Goal: Check status: Check status

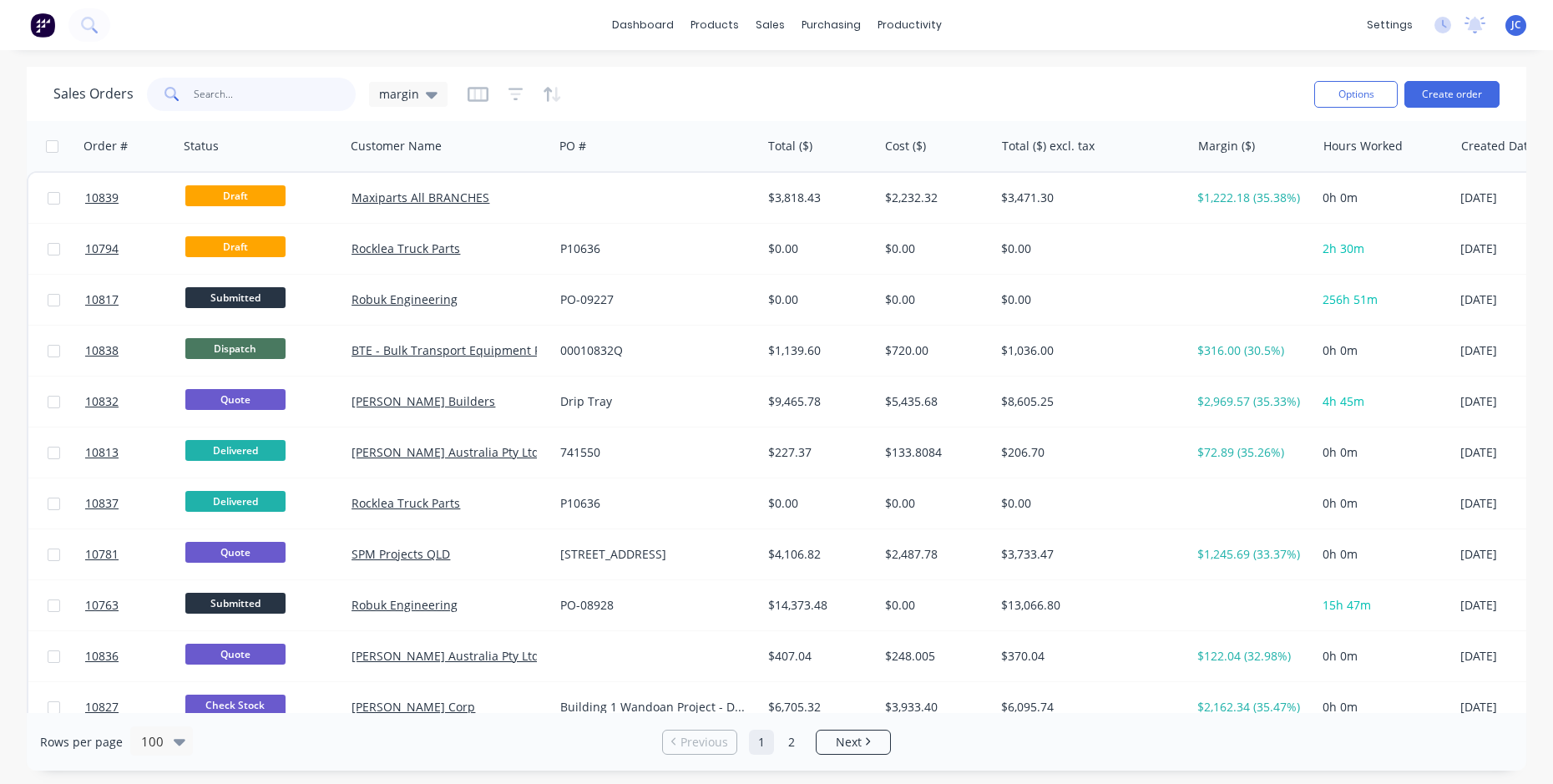
click at [213, 91] on input "text" at bounding box center [274, 94] width 163 height 34
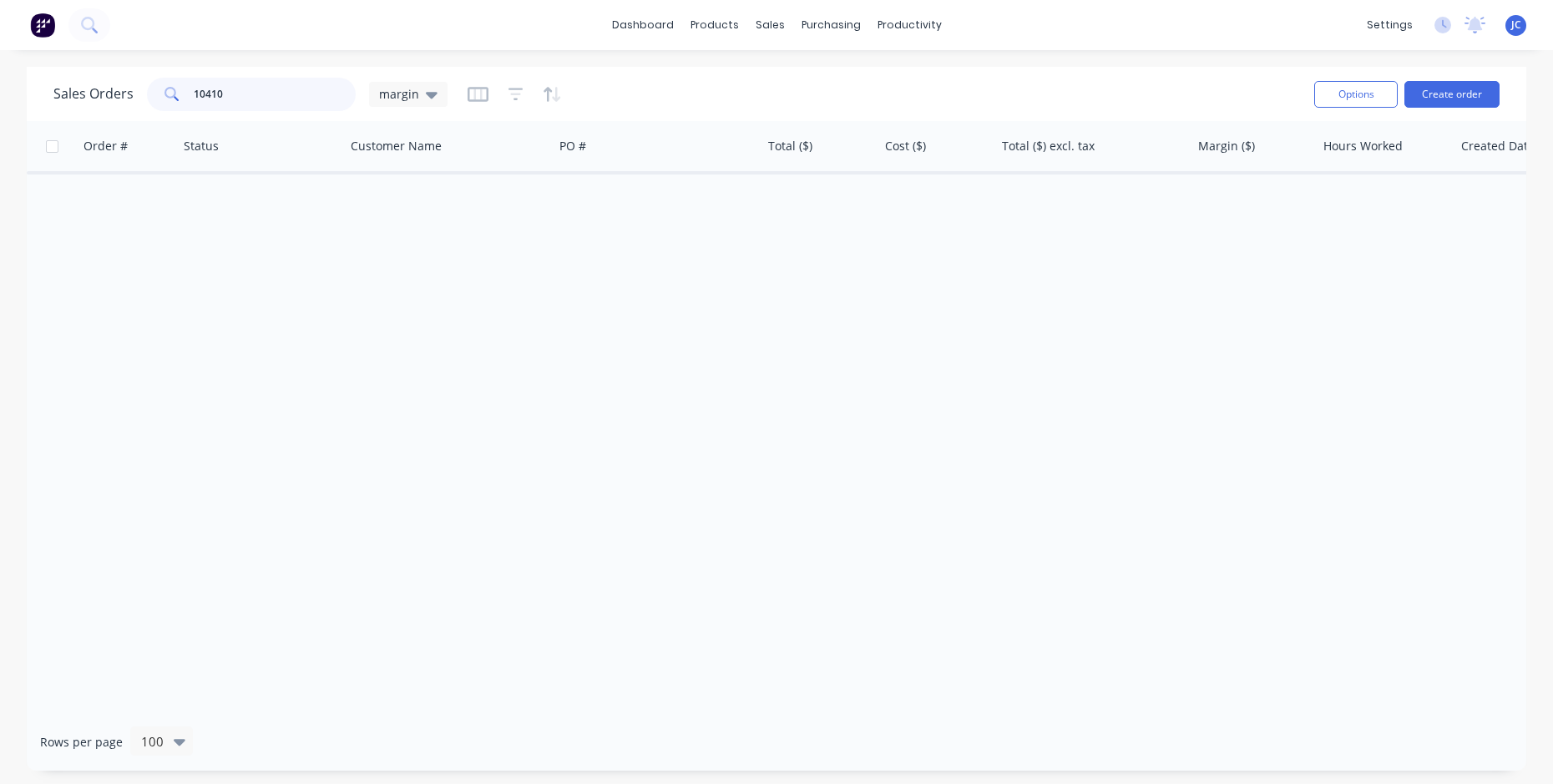
click at [235, 99] on input "10410" at bounding box center [274, 94] width 163 height 34
type input "1"
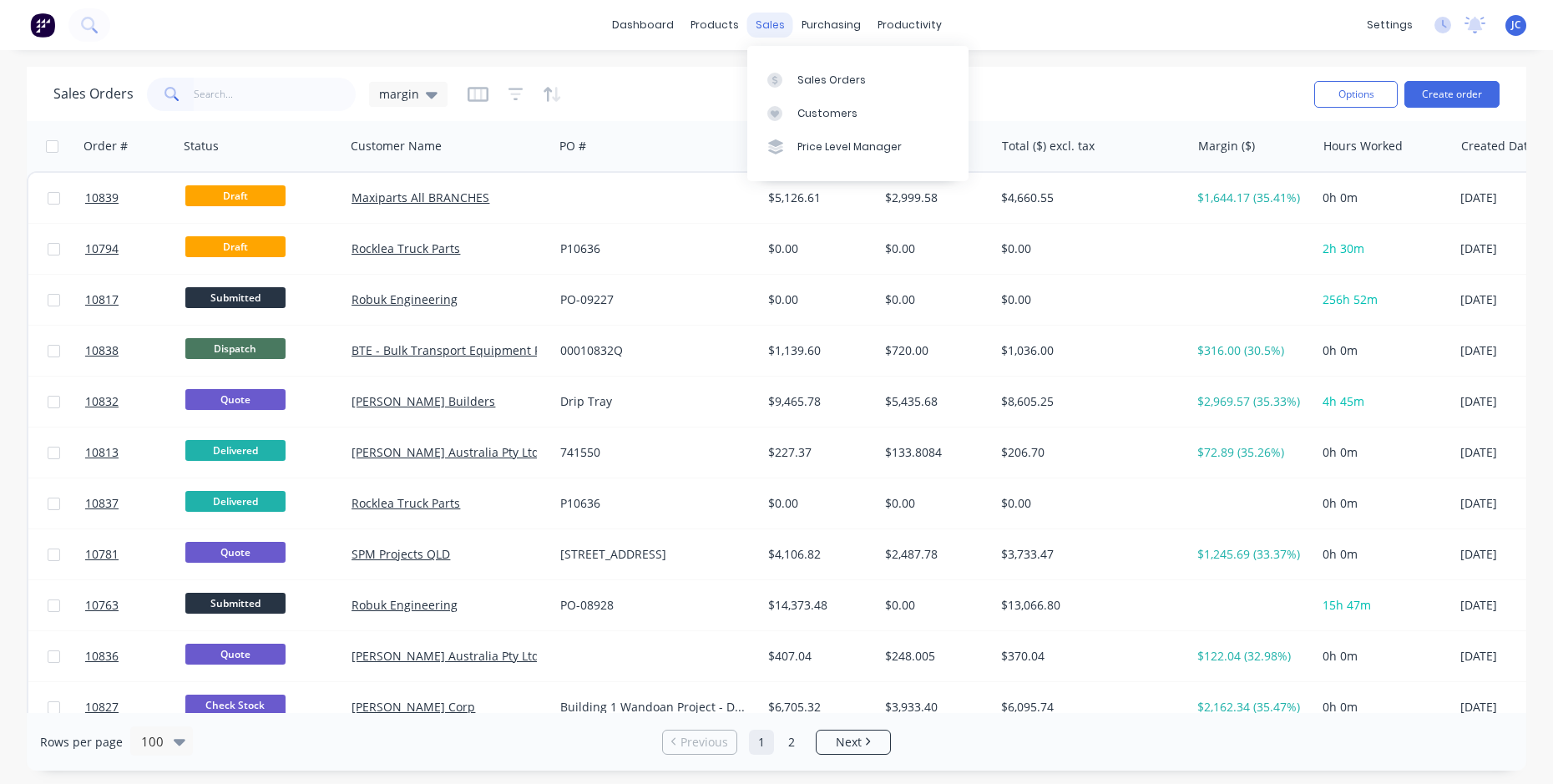
click at [776, 17] on div "sales" at bounding box center [770, 25] width 46 height 25
drag, startPoint x: 792, startPoint y: 79, endPoint x: 722, endPoint y: 148, distance: 98.3
click at [792, 79] on link "Sales Orders" at bounding box center [858, 79] width 221 height 34
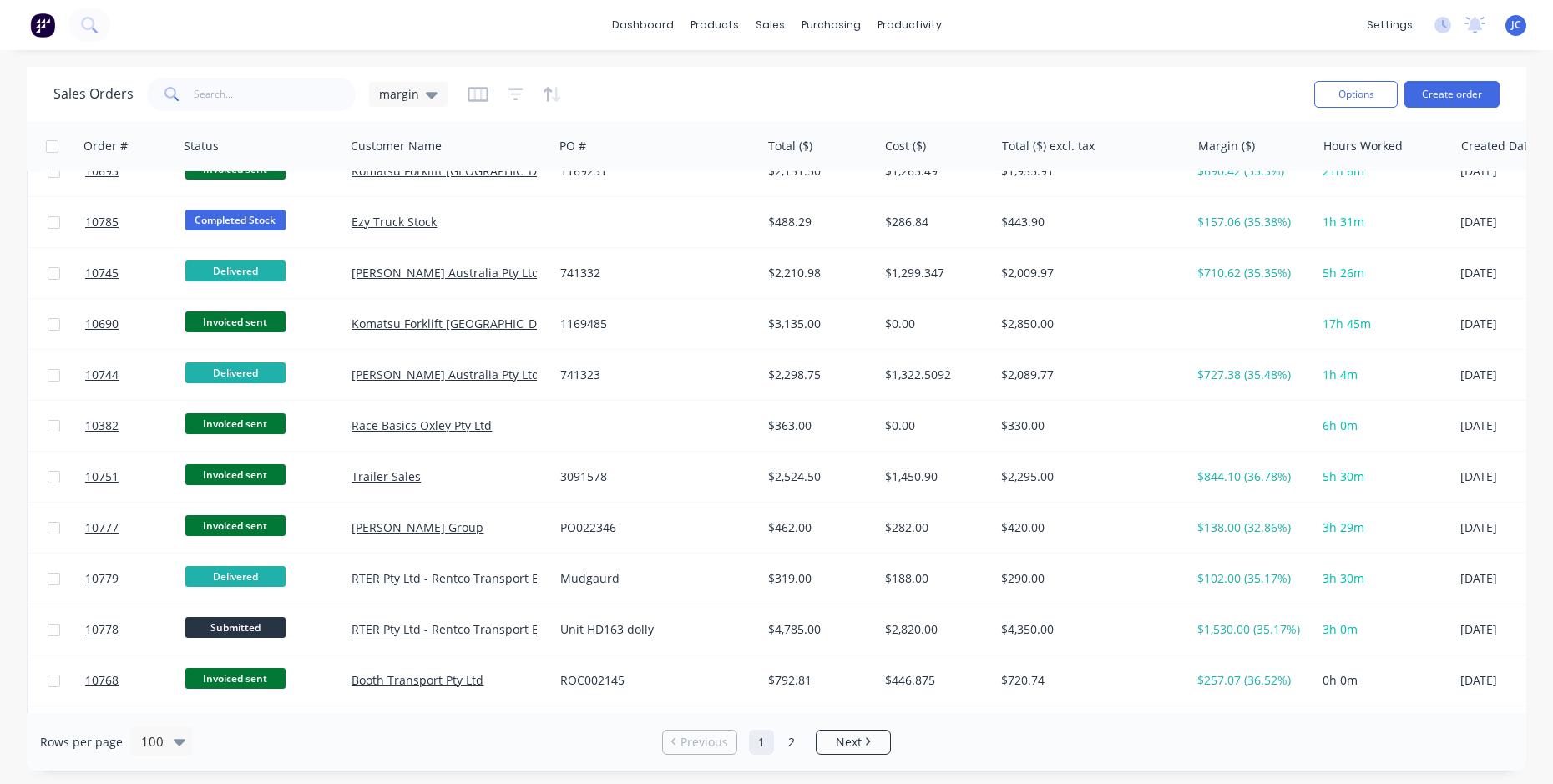
scroll to position [4557, 0]
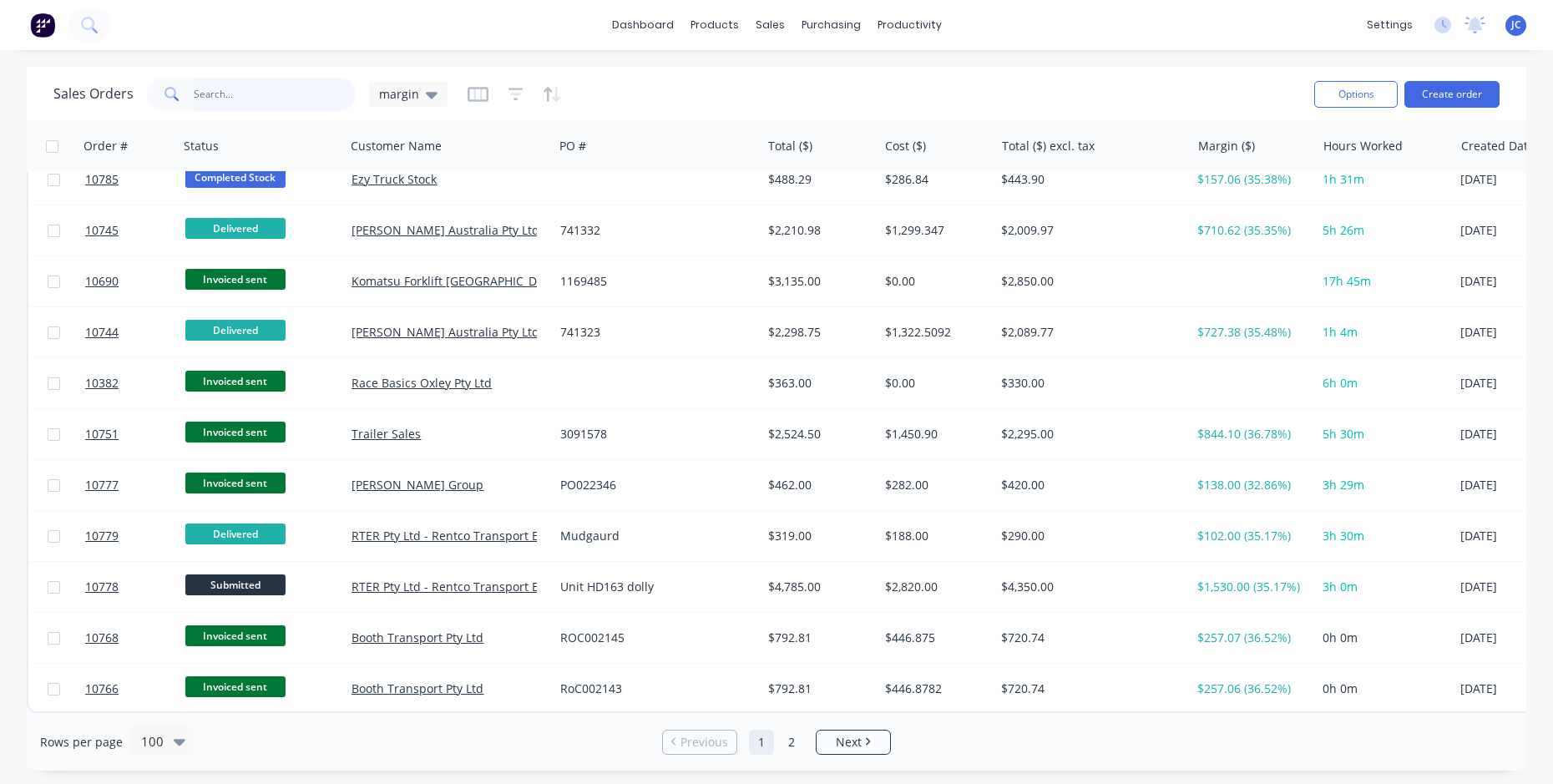
click at [213, 97] on input "text" at bounding box center [274, 94] width 163 height 34
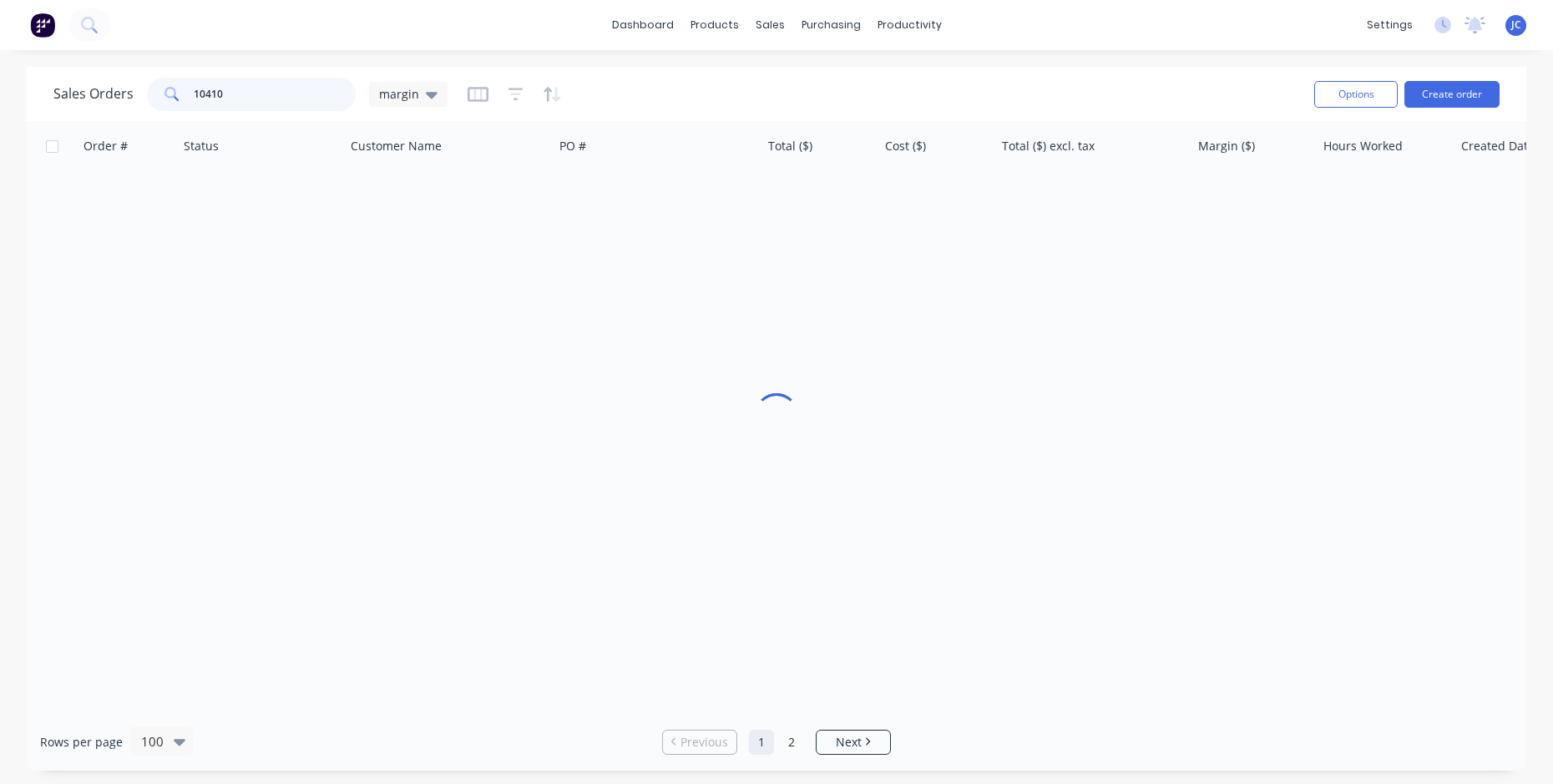
scroll to position [0, 0]
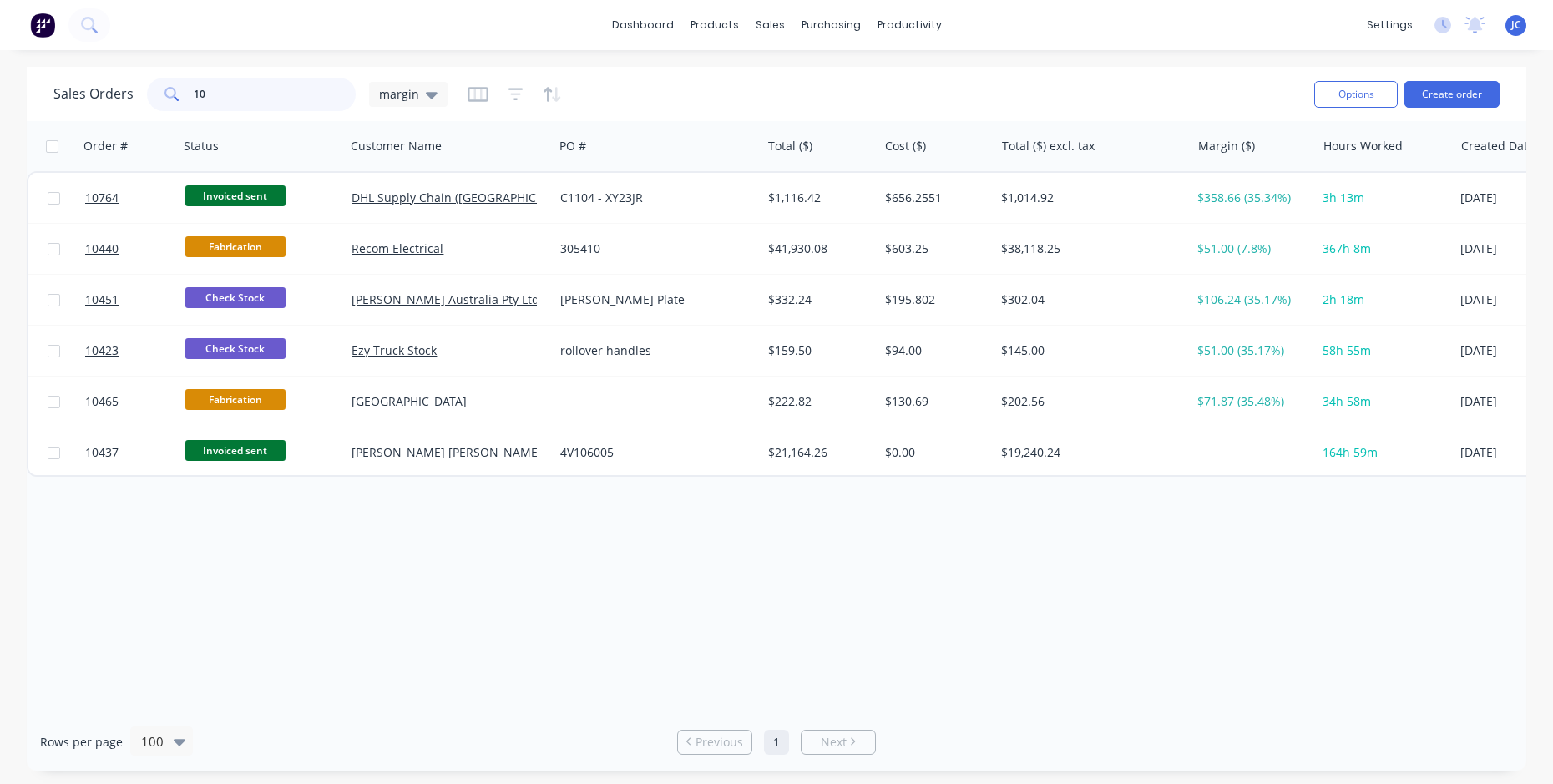
type input "1"
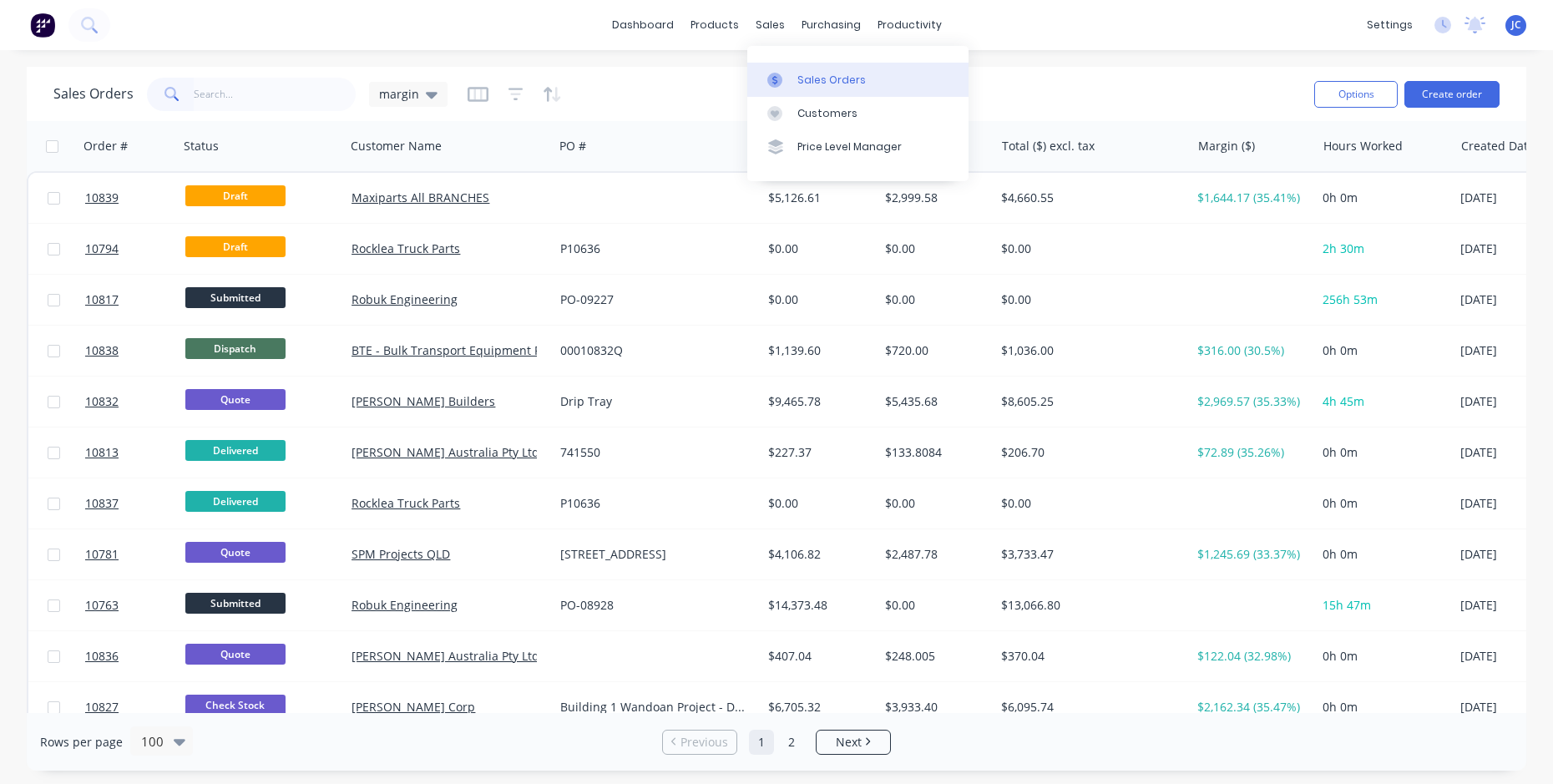
click at [806, 75] on div "Sales Orders" at bounding box center [831, 79] width 68 height 15
click at [788, 79] on div at bounding box center [779, 79] width 25 height 15
click at [805, 78] on div "Sales Orders" at bounding box center [831, 79] width 68 height 15
click at [428, 95] on icon at bounding box center [431, 95] width 12 height 7
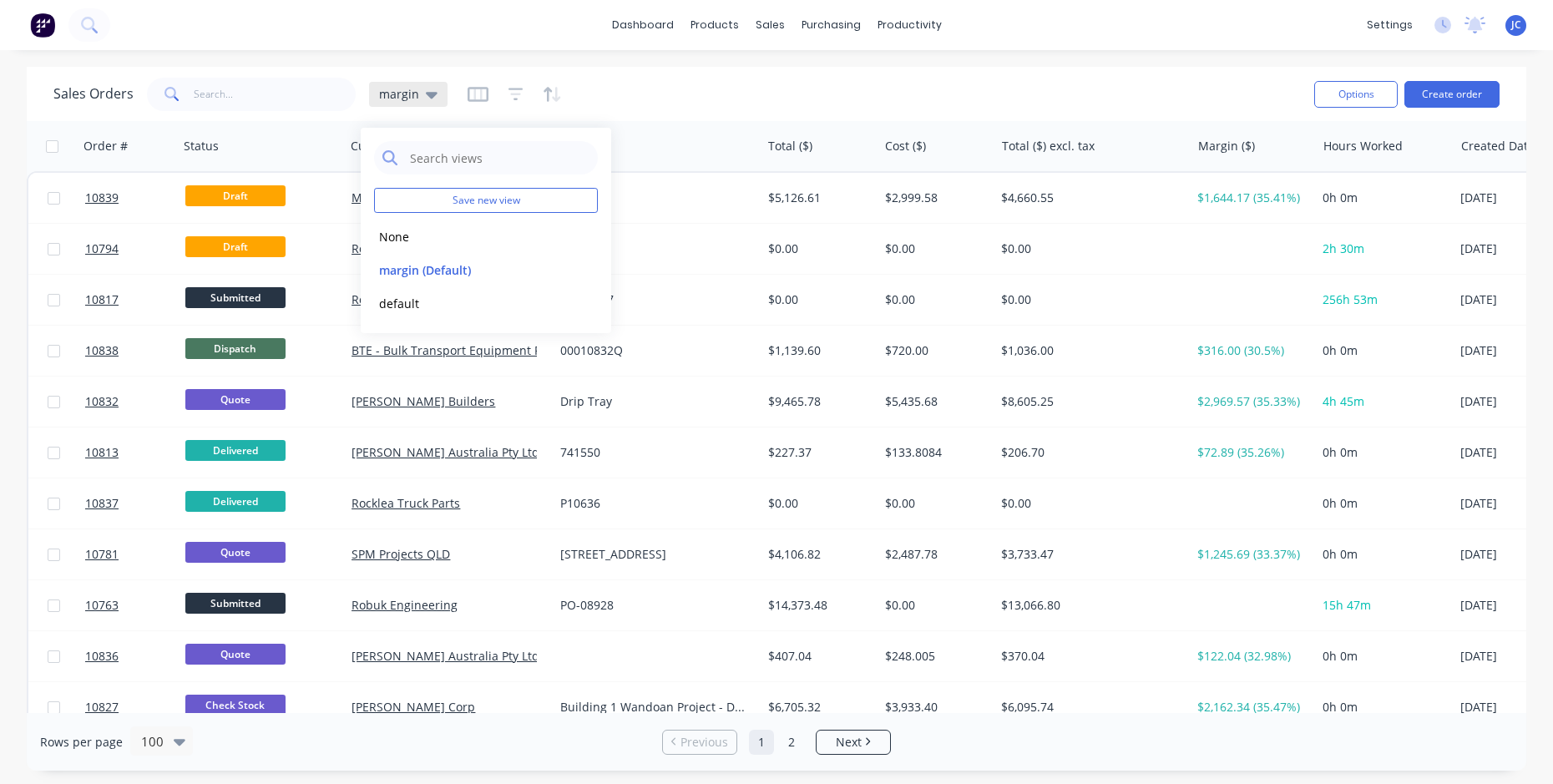
click at [428, 95] on icon at bounding box center [431, 95] width 12 height 7
click at [474, 93] on icon "button" at bounding box center [478, 94] width 9 height 11
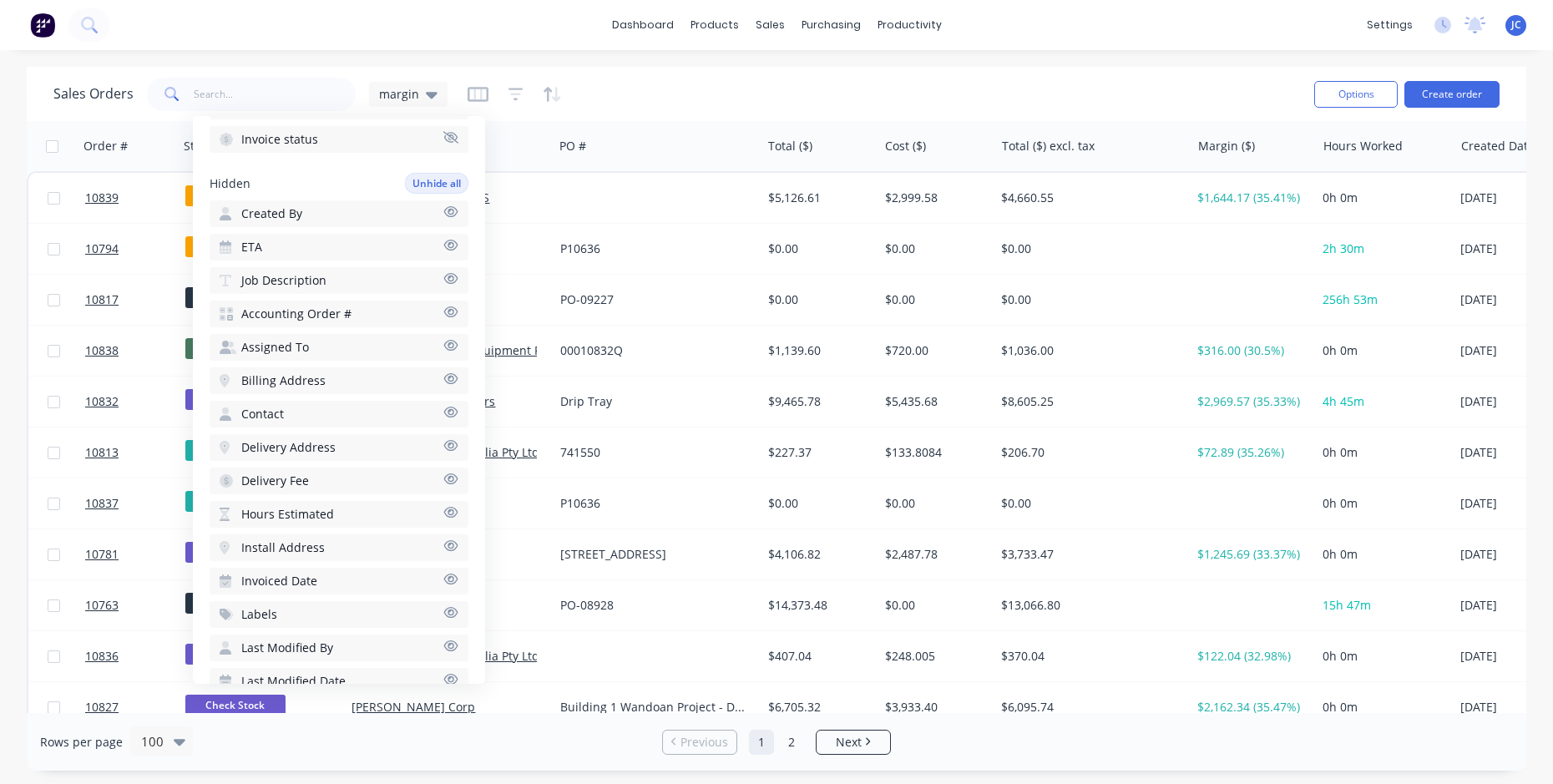
scroll to position [655, 0]
click at [434, 76] on div "Sales Orders margin" at bounding box center [676, 93] width 1247 height 41
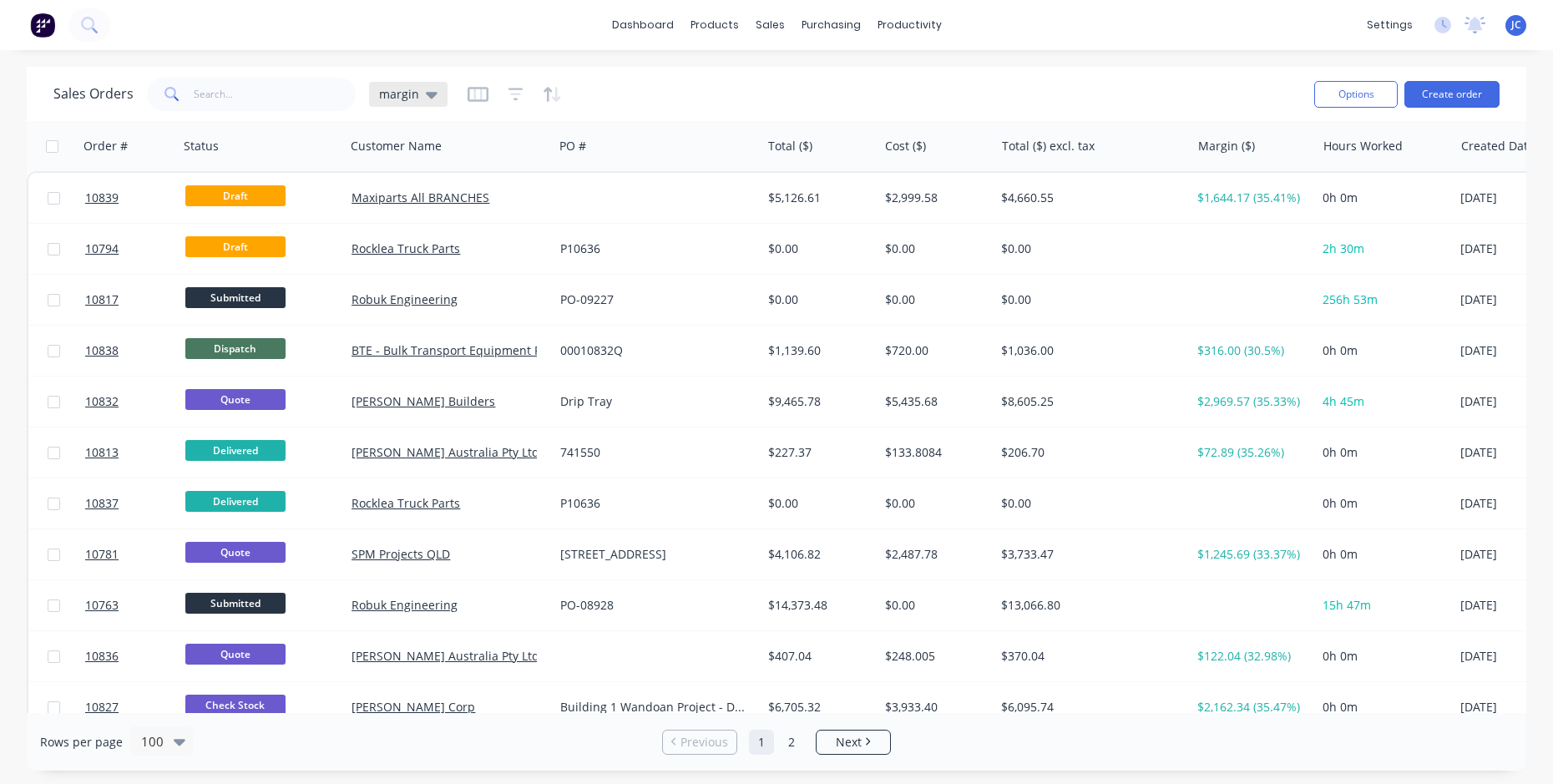
click at [413, 91] on span "margin" at bounding box center [399, 94] width 40 height 17
click at [426, 234] on button "None" at bounding box center [468, 236] width 191 height 19
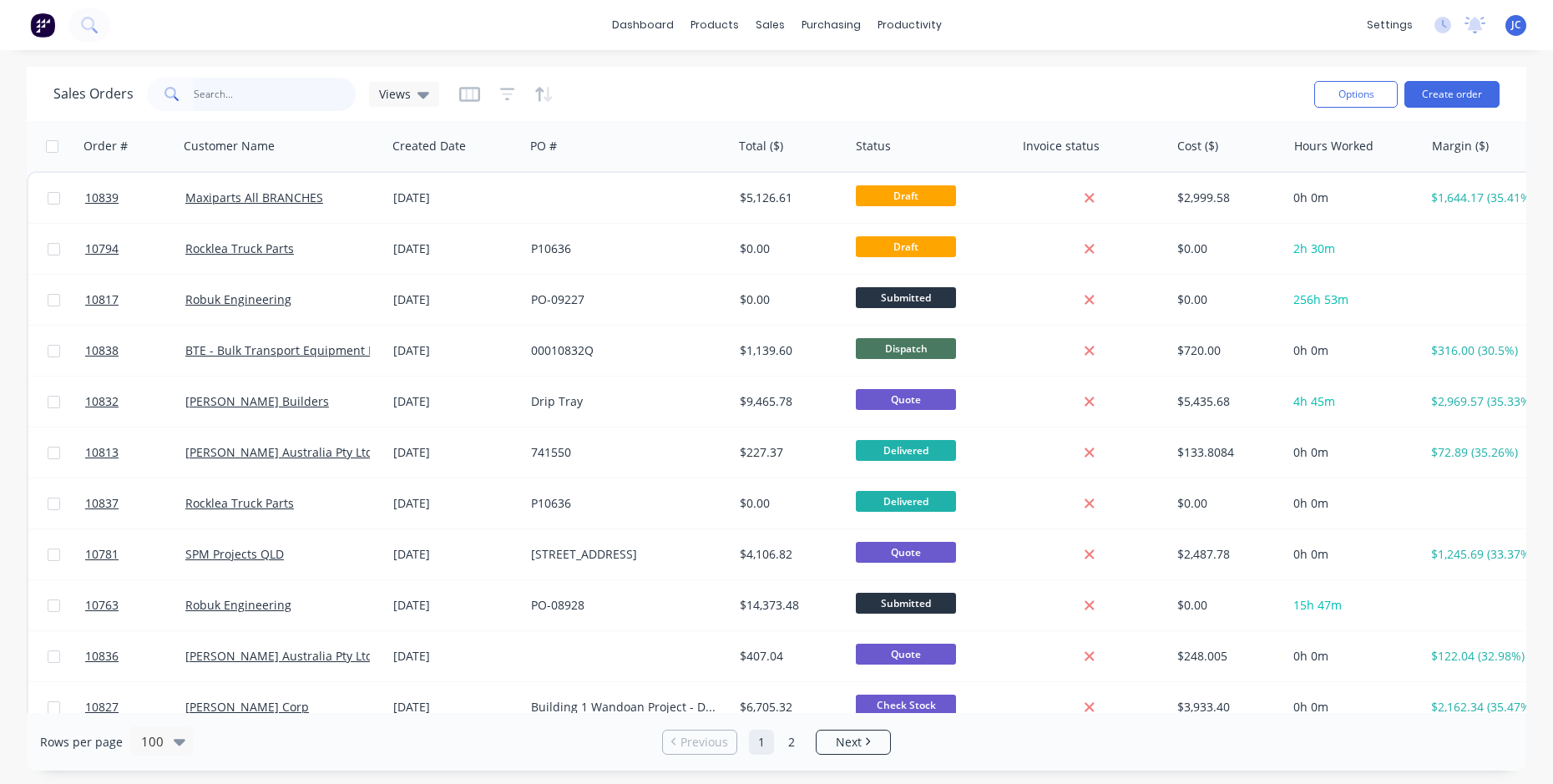
click at [300, 93] on input "text" at bounding box center [274, 94] width 163 height 34
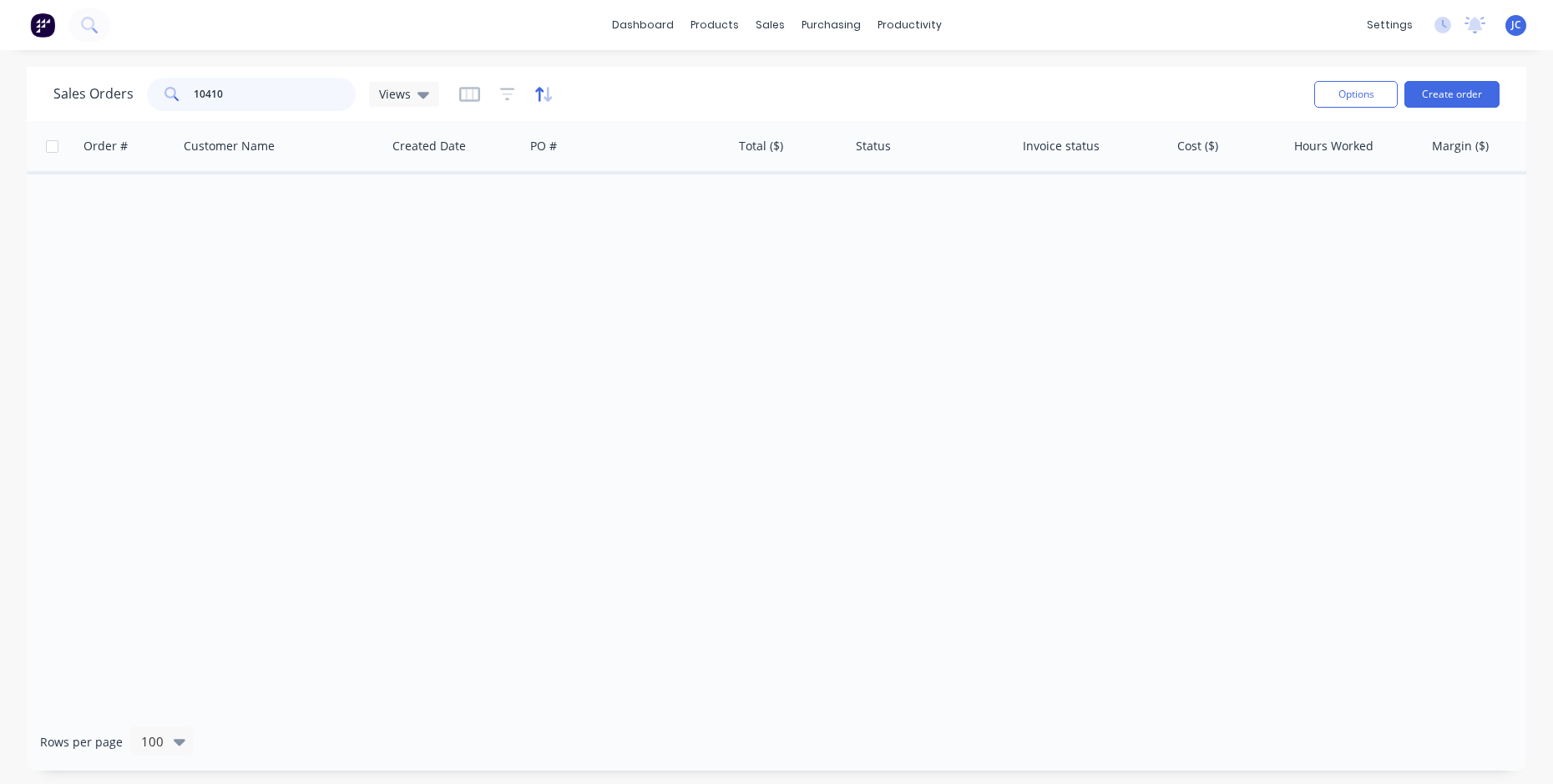
type input "10410"
click at [540, 99] on icon "button" at bounding box center [544, 94] width 19 height 16
click at [406, 97] on span "Views" at bounding box center [394, 94] width 32 height 17
click at [500, 96] on icon "button" at bounding box center [507, 94] width 15 height 16
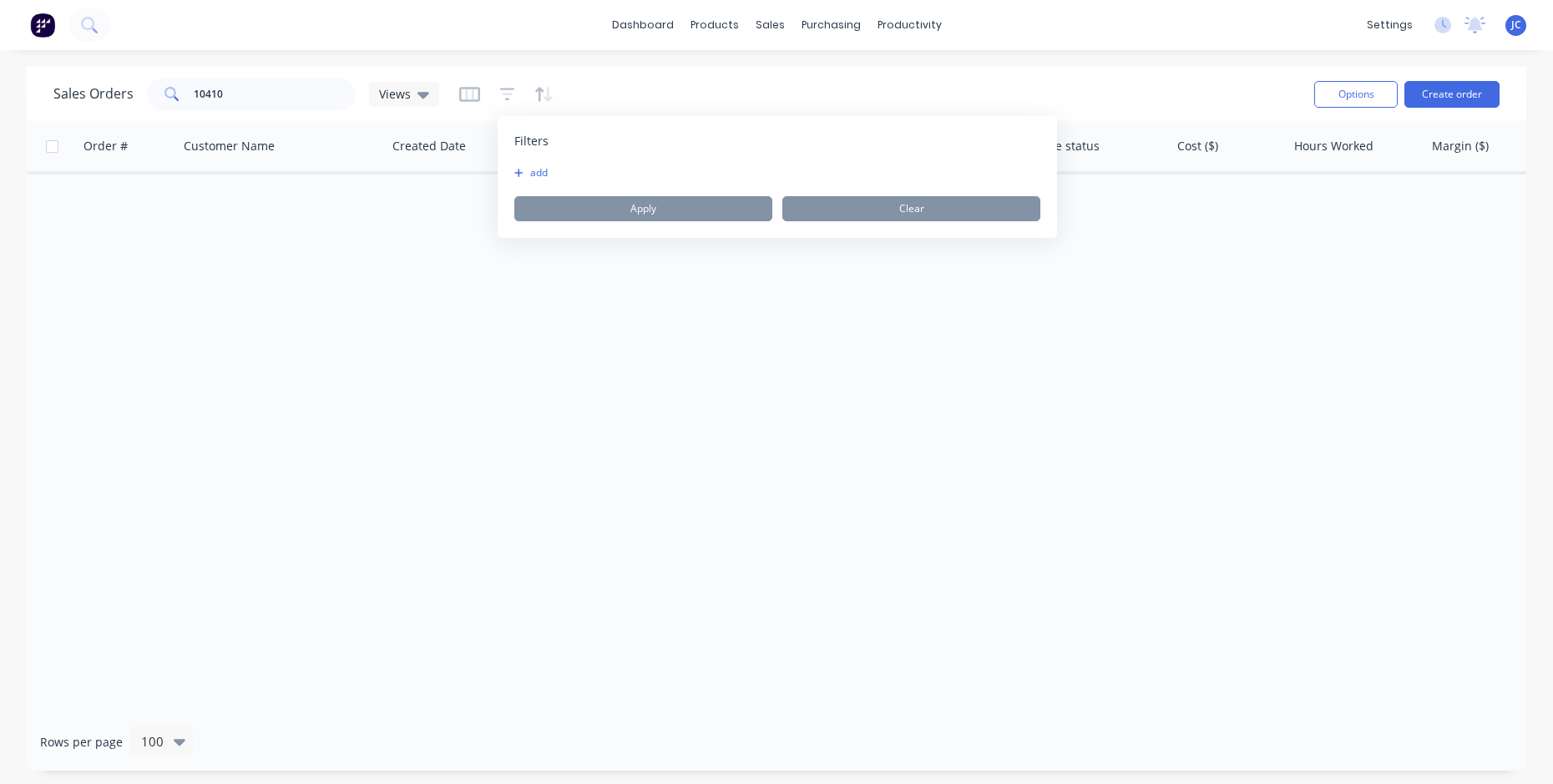
click at [534, 181] on div "add Apply Clear" at bounding box center [777, 194] width 526 height 55
click at [522, 173] on icon "button" at bounding box center [519, 172] width 9 height 10
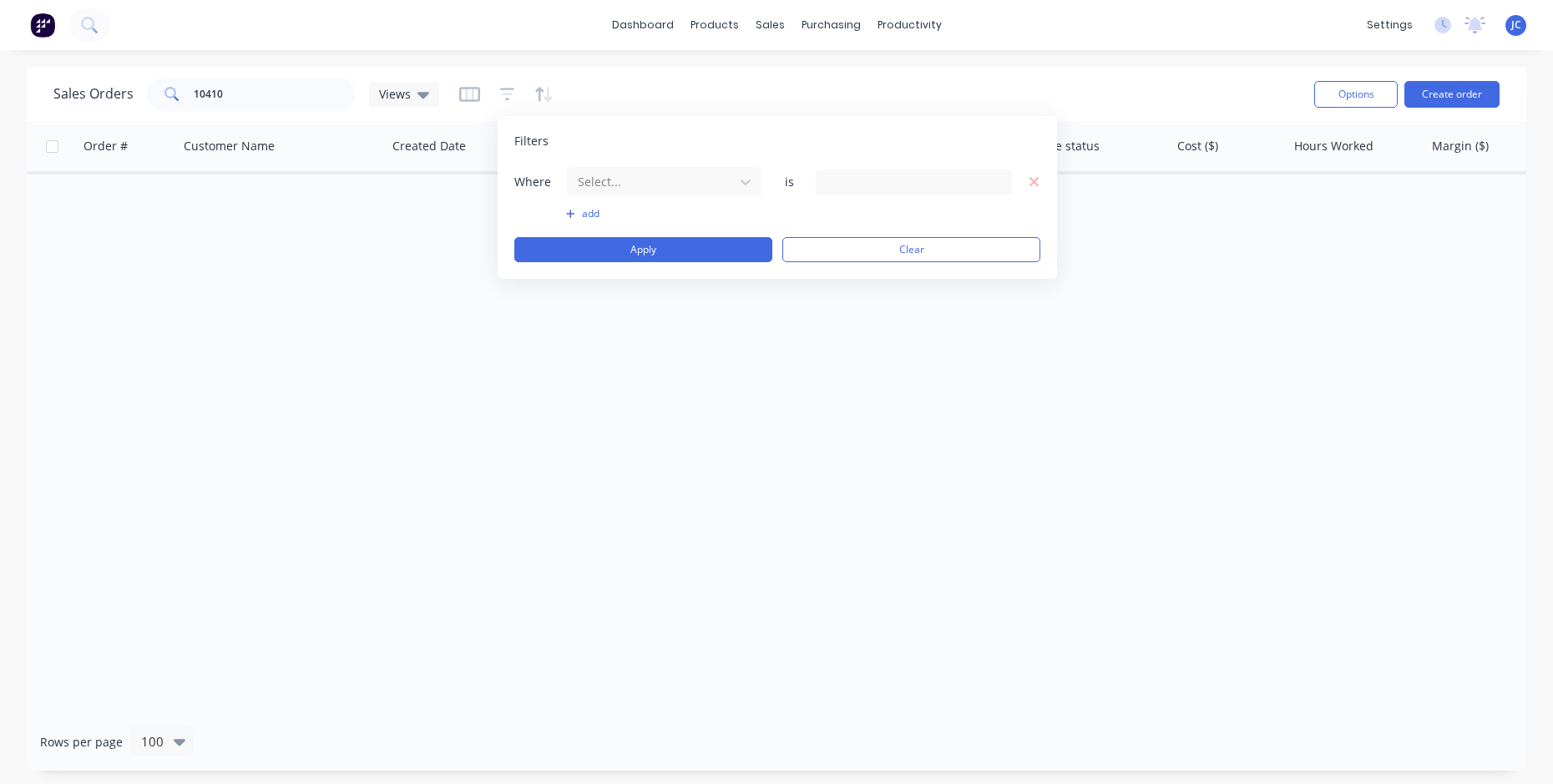
click at [855, 188] on div at bounding box center [913, 181] width 196 height 25
click at [670, 184] on div at bounding box center [651, 181] width 149 height 21
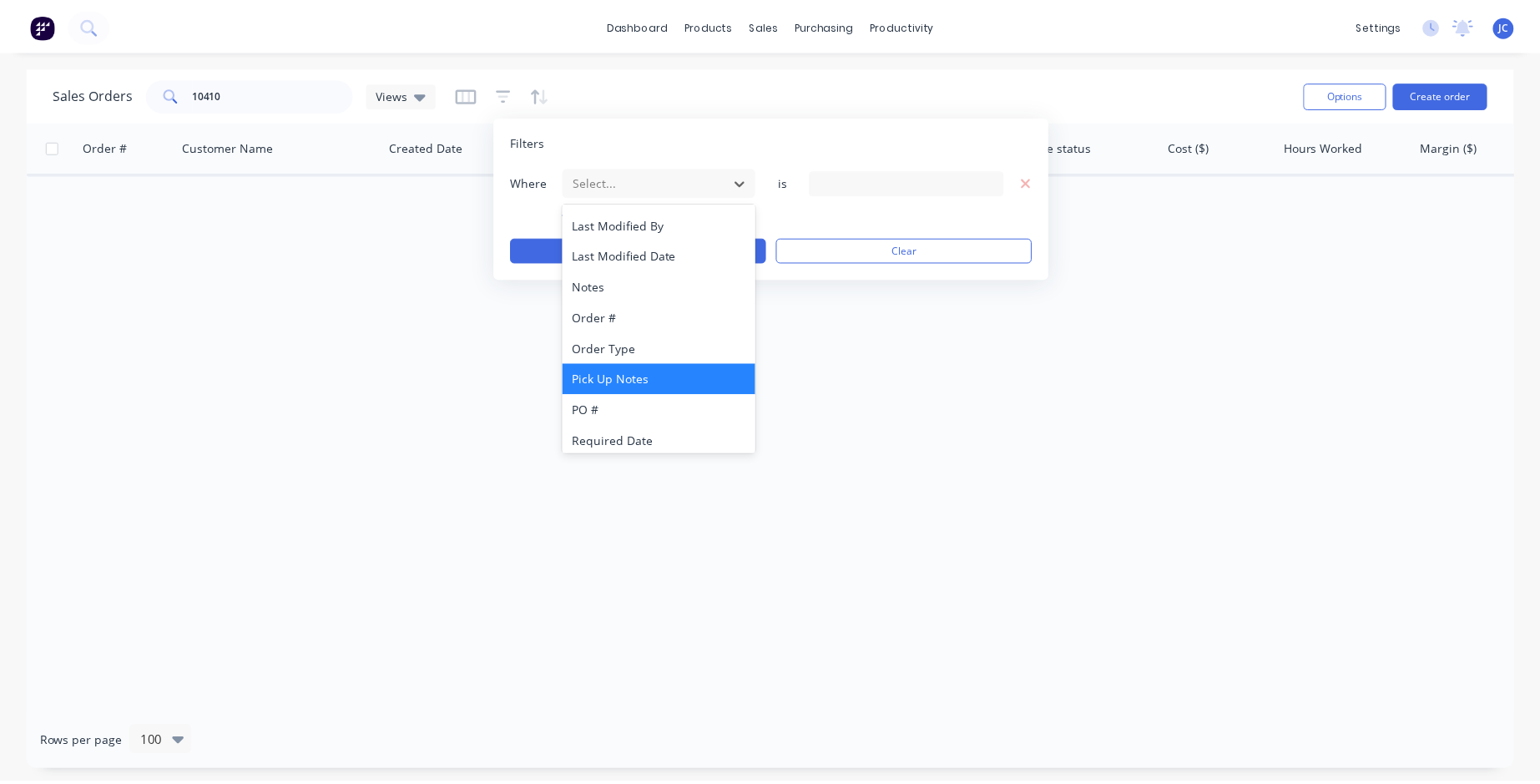
scroll to position [467, 0]
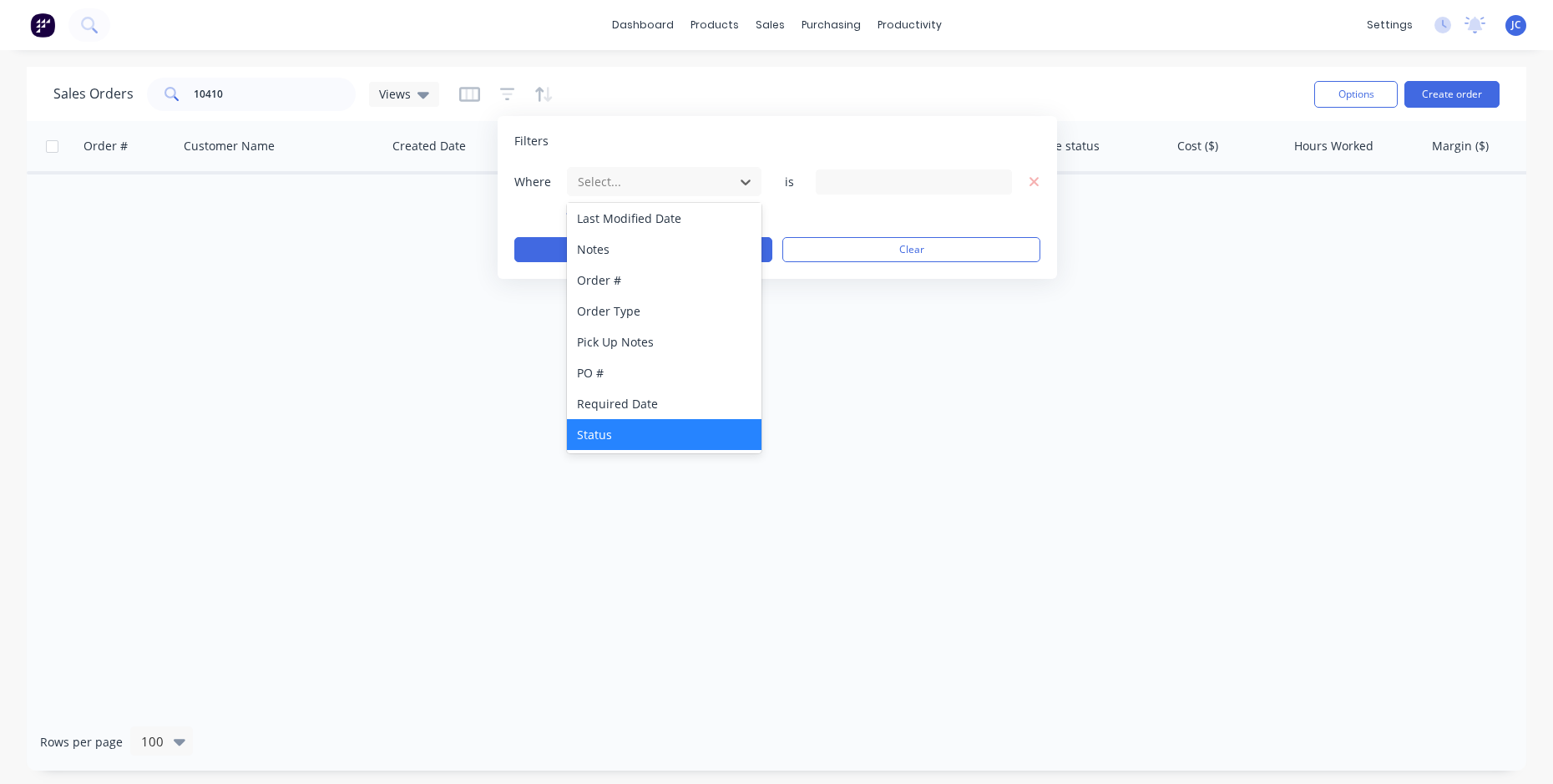
click at [624, 431] on div "Status" at bounding box center [663, 435] width 194 height 31
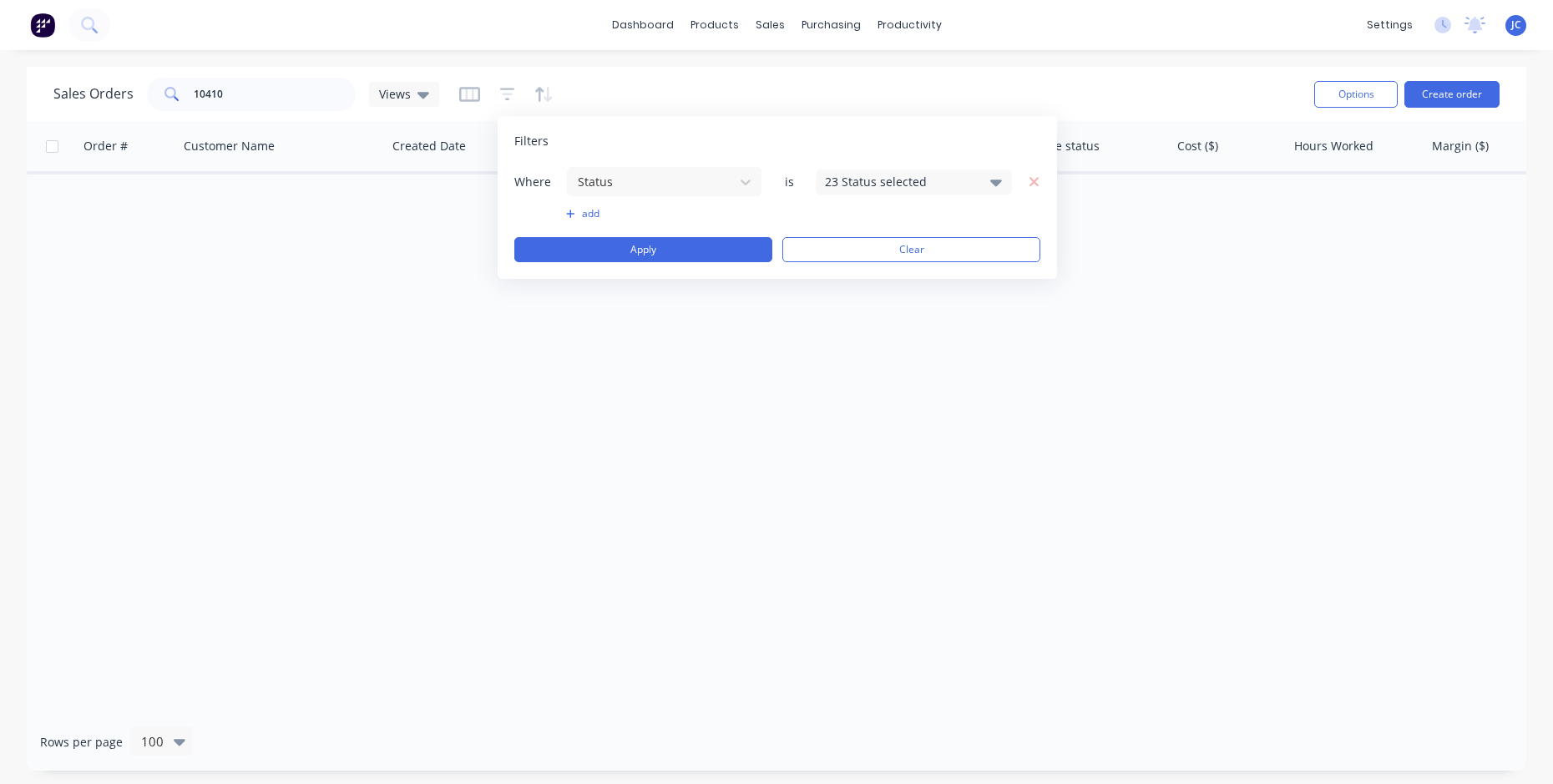
click at [846, 170] on div "23 Status selected" at bounding box center [913, 181] width 196 height 25
click at [844, 273] on div at bounding box center [843, 273] width 34 height 34
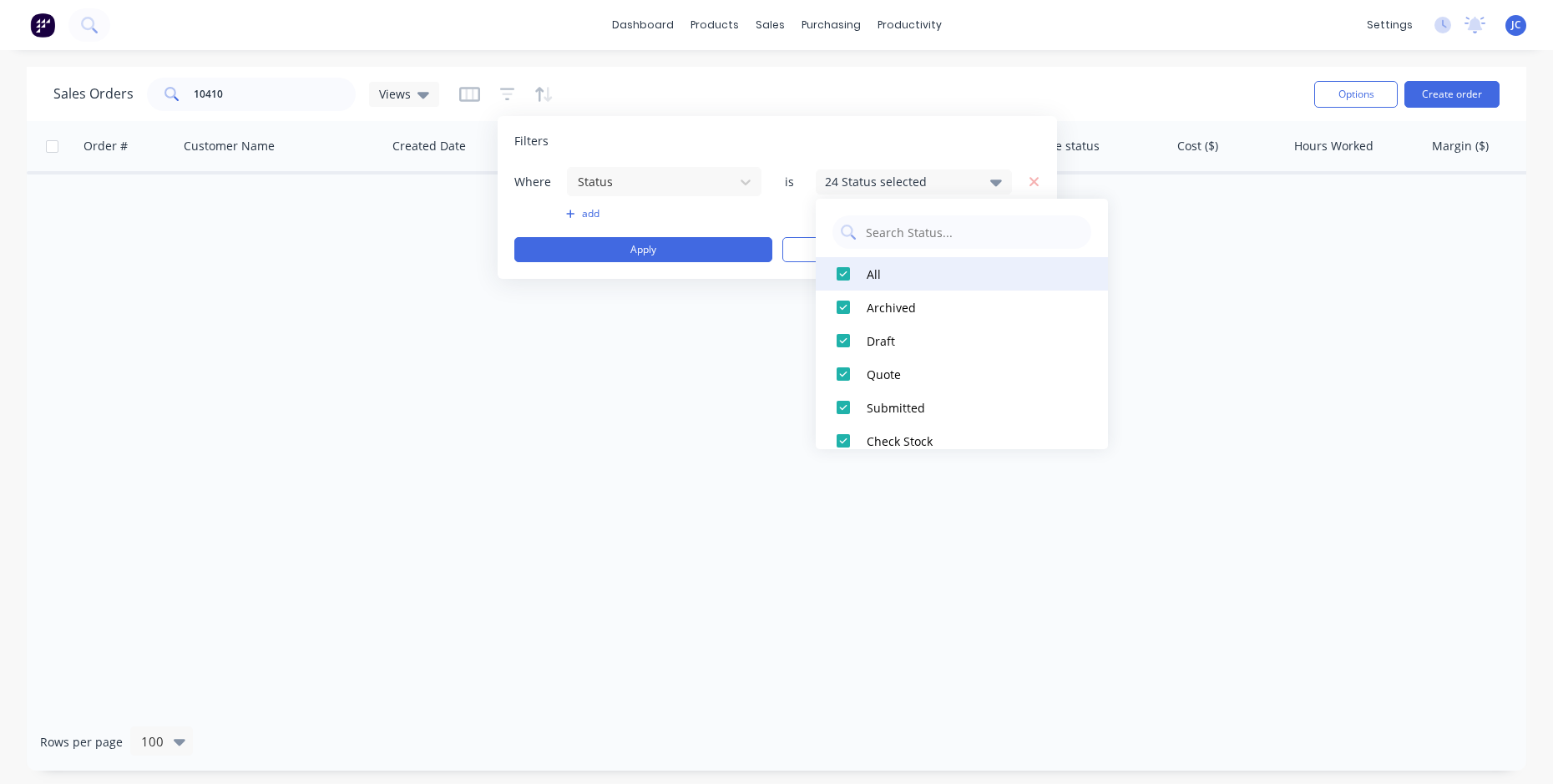
click at [844, 274] on div at bounding box center [843, 273] width 34 height 34
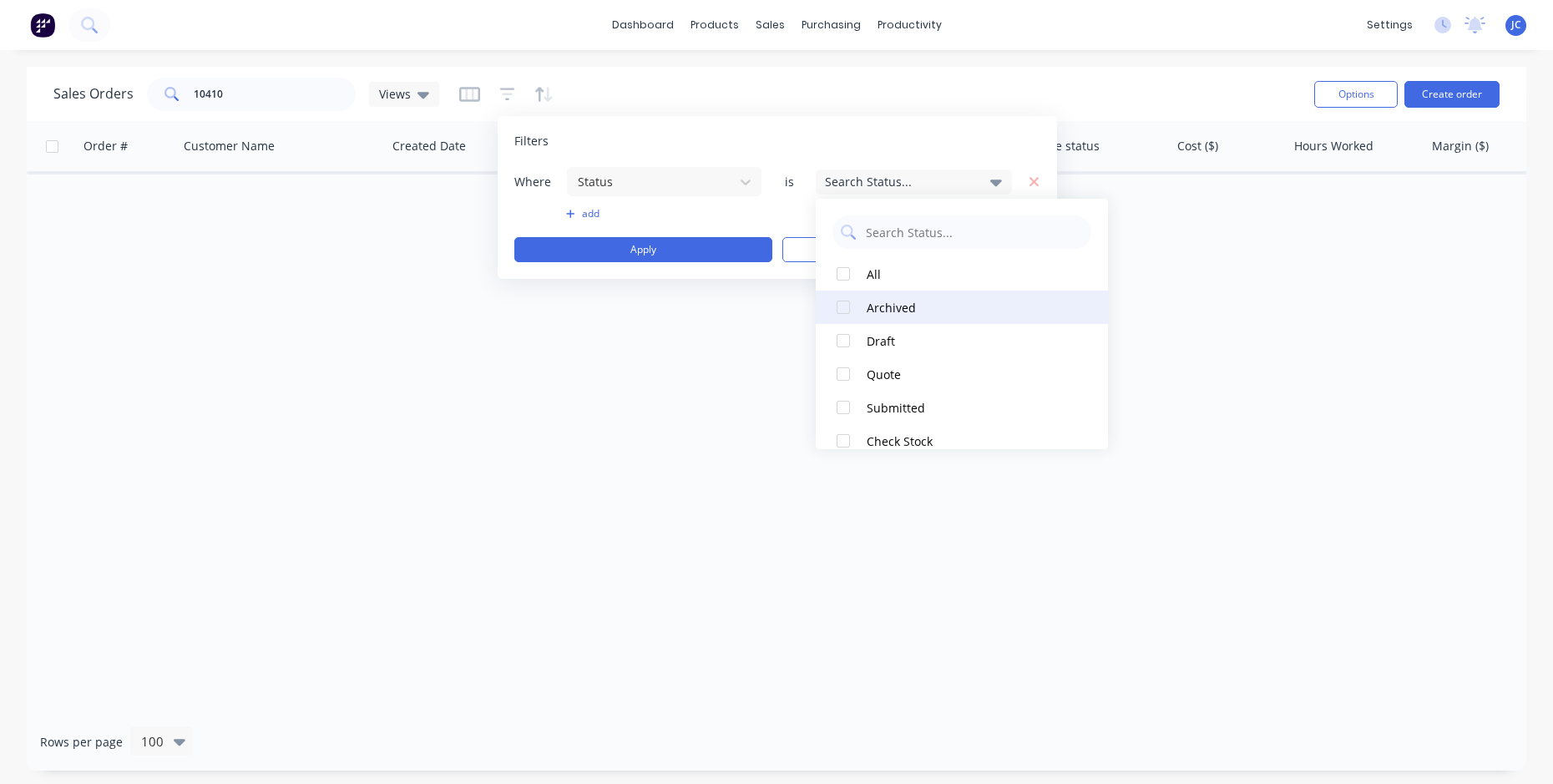
click at [842, 317] on div at bounding box center [843, 307] width 34 height 34
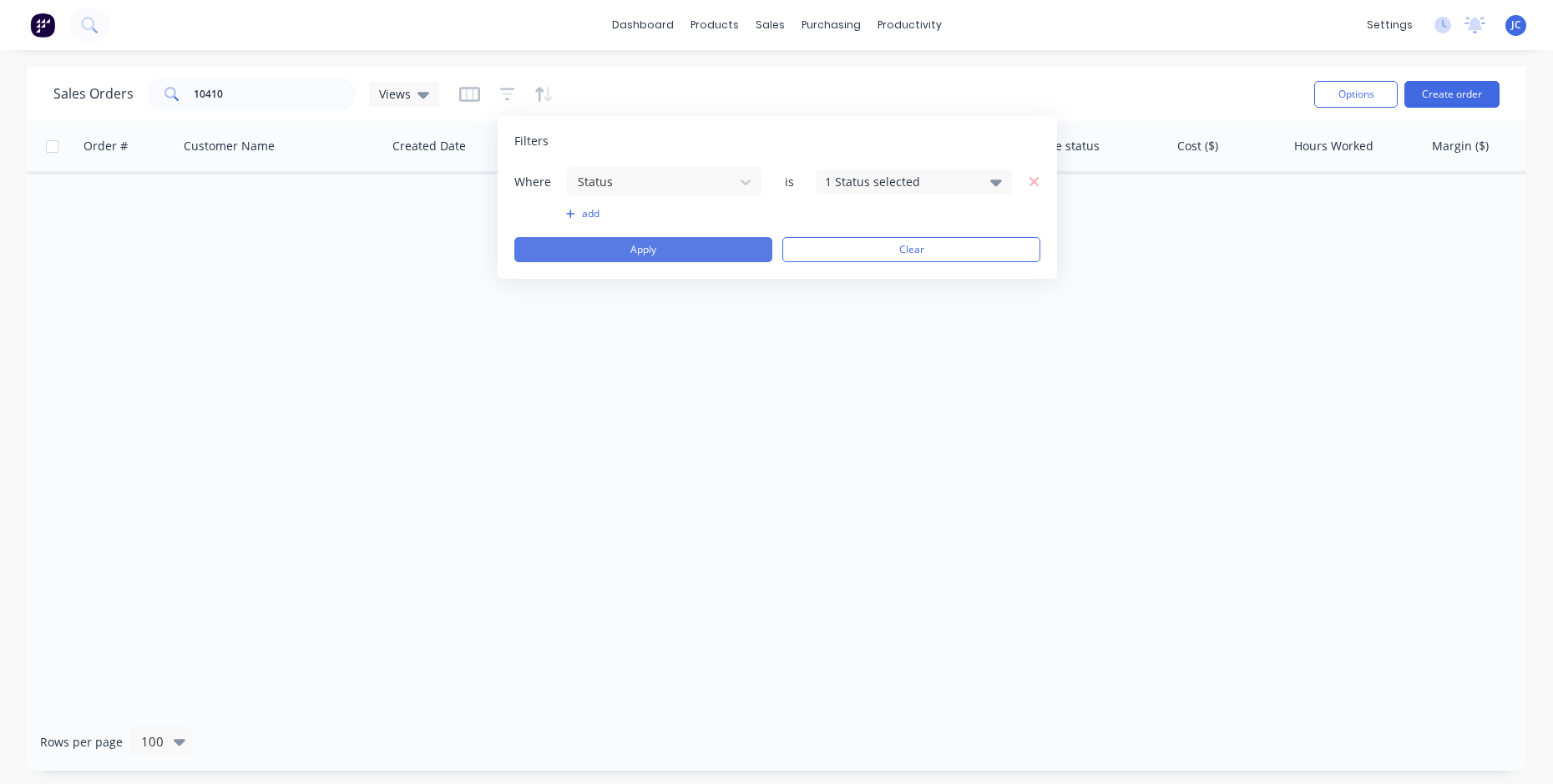
click at [672, 238] on button "Apply" at bounding box center [643, 249] width 258 height 25
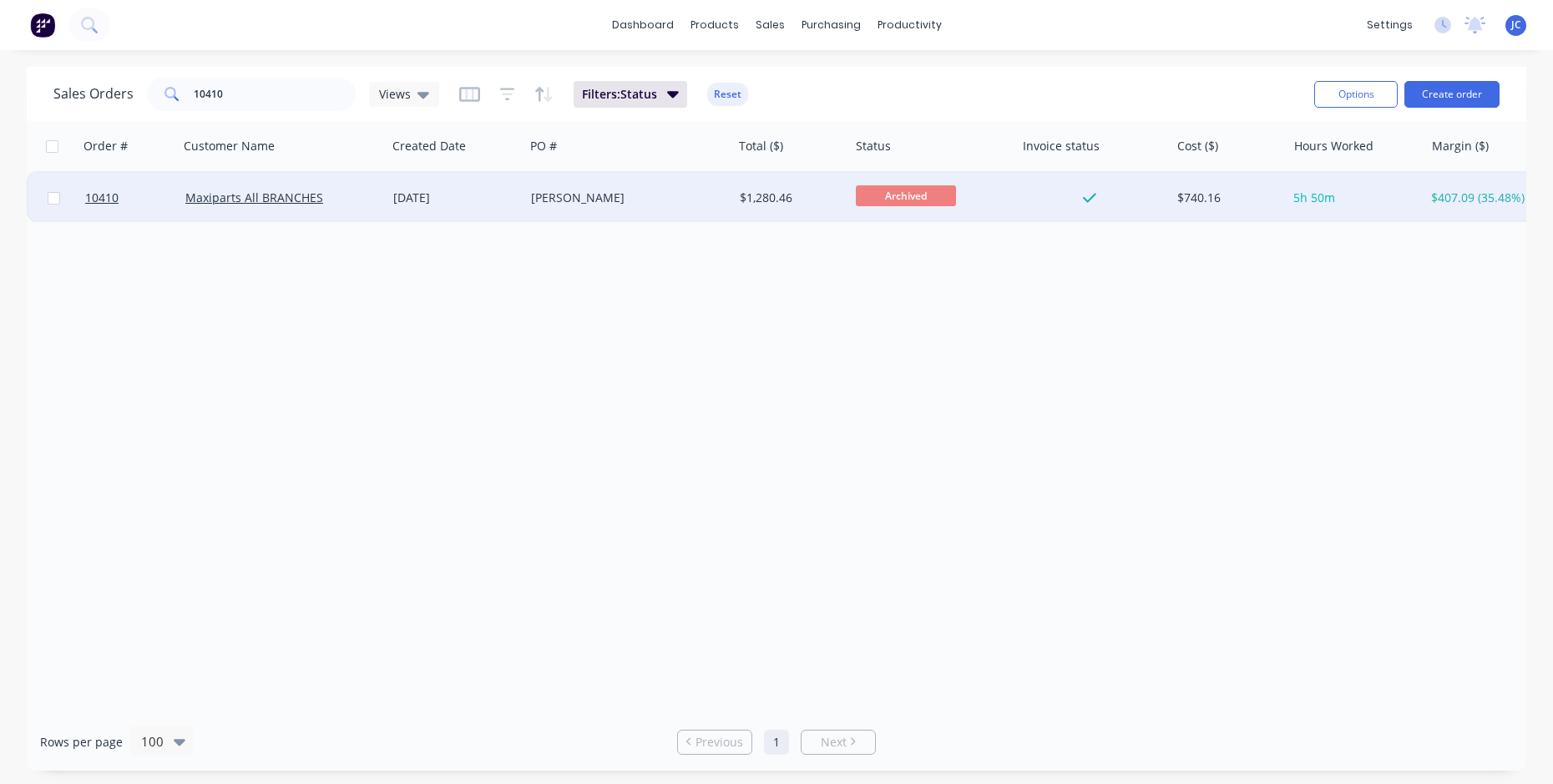
click at [710, 181] on div "[PERSON_NAME]" at bounding box center [628, 198] width 208 height 50
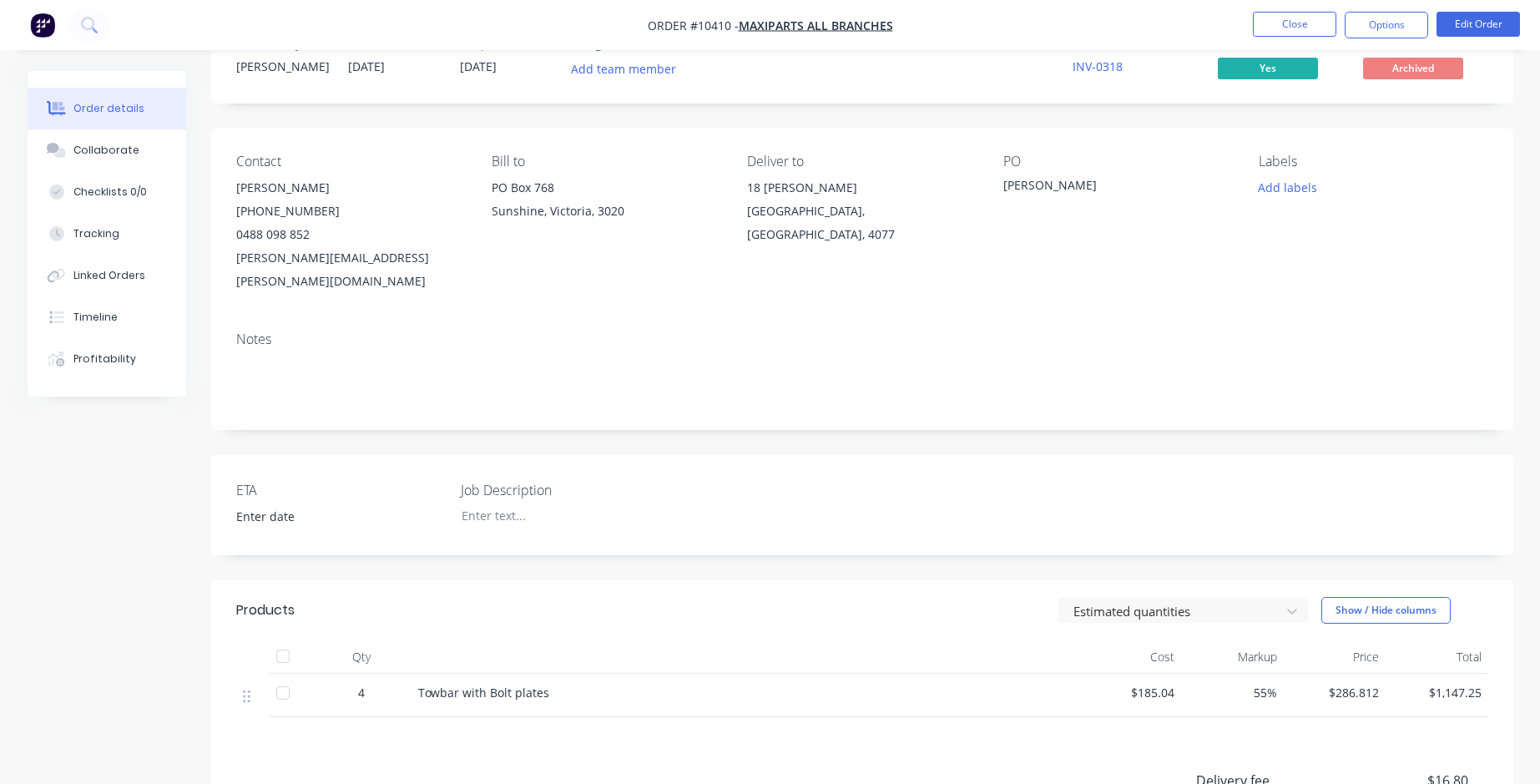
scroll to position [84, 0]
